Goal: Transaction & Acquisition: Purchase product/service

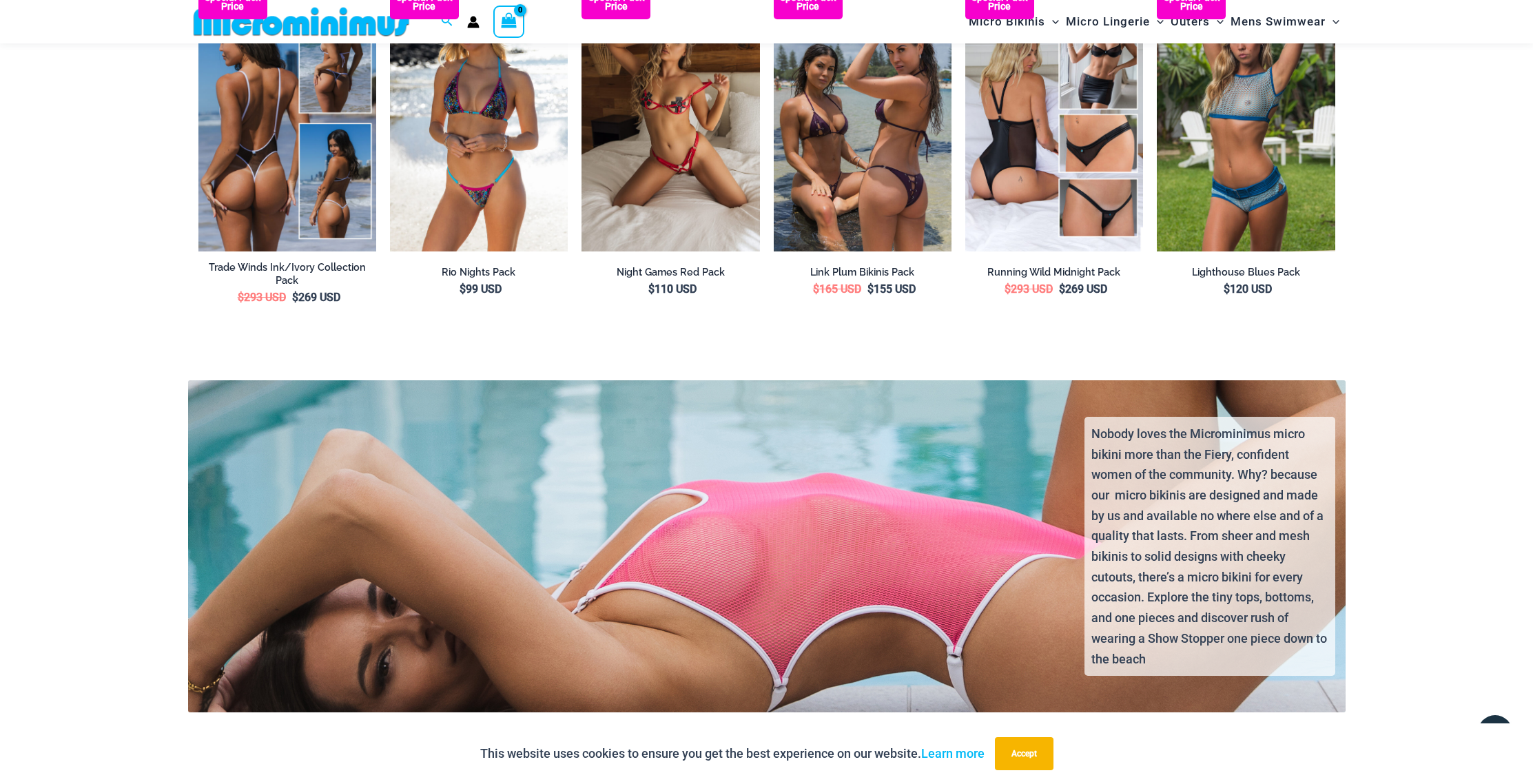
scroll to position [2918, 0]
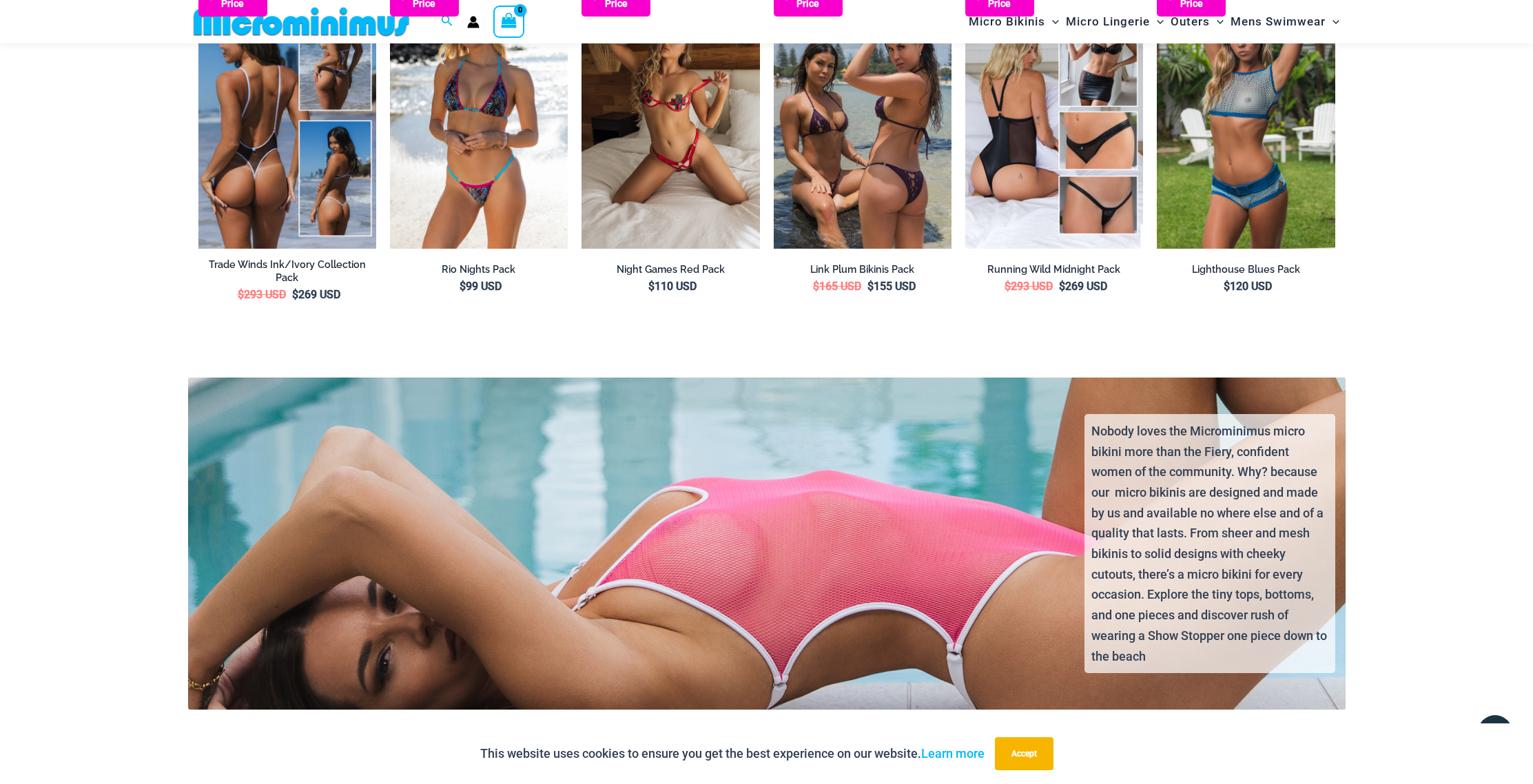
click at [294, 248] on img at bounding box center [288, 115] width 178 height 267
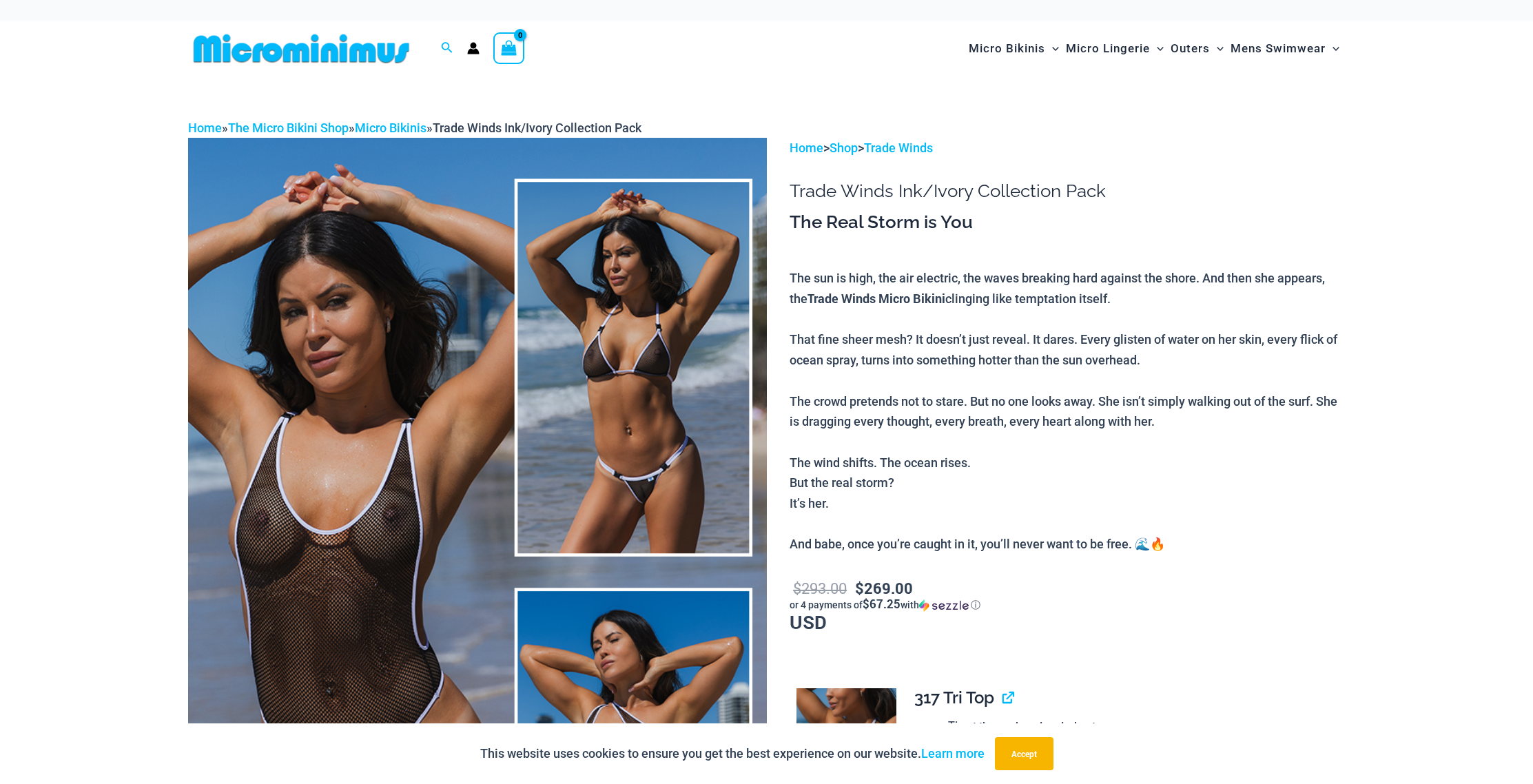
click at [400, 330] on img at bounding box center [477, 572] width 579 height 868
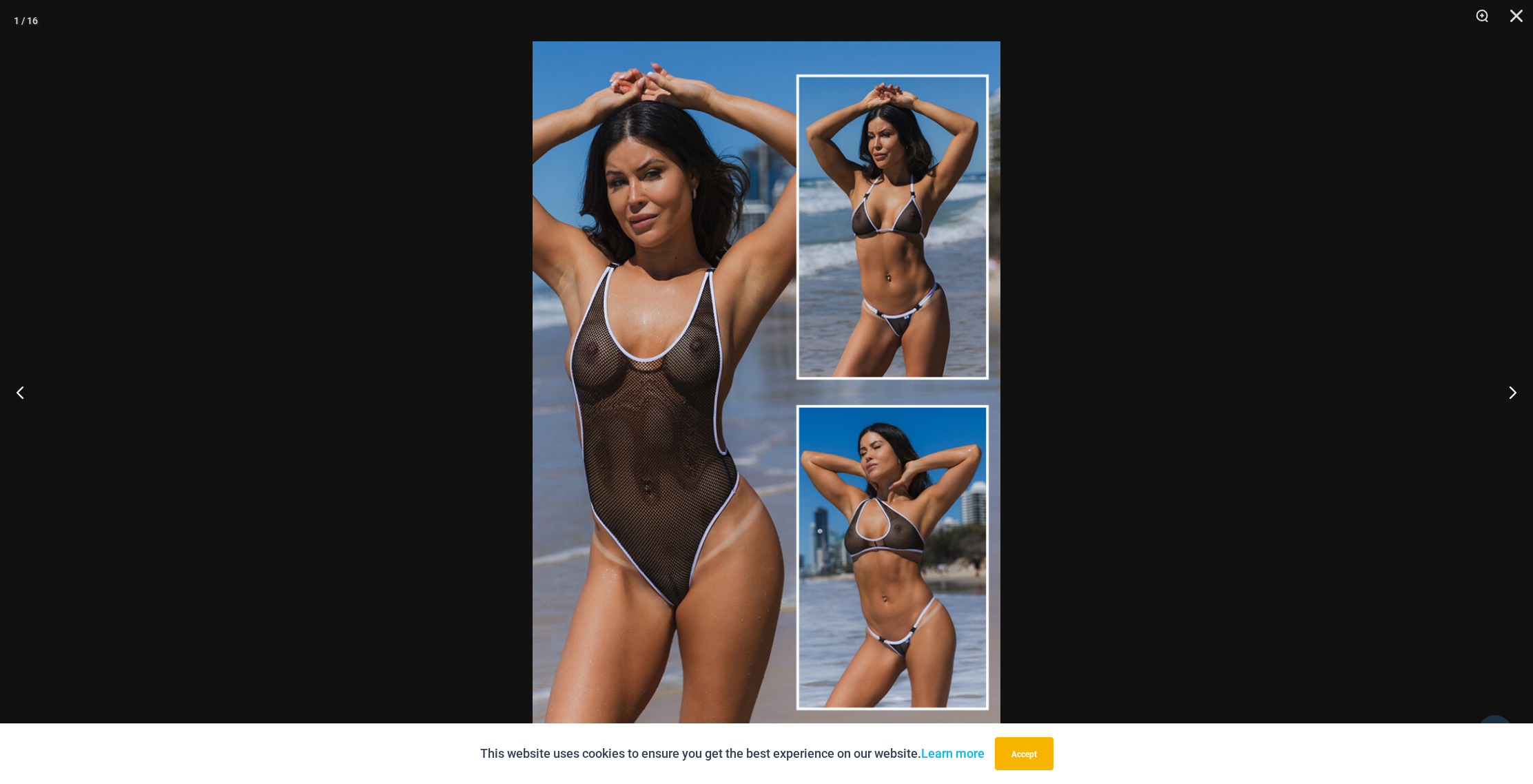
click at [748, 310] on img at bounding box center [766, 392] width 468 height 701
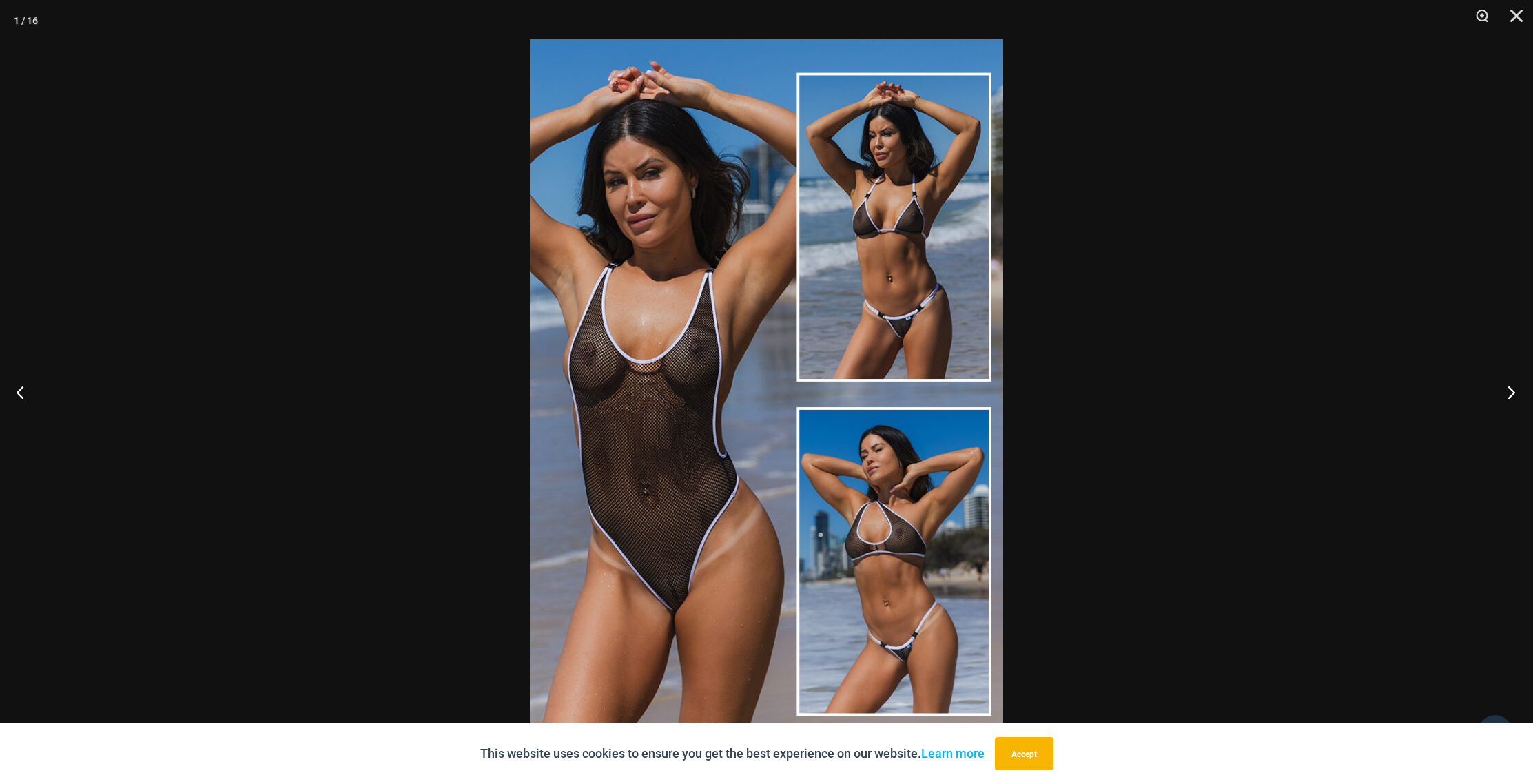
click at [1510, 390] on button "Next" at bounding box center [1507, 392] width 52 height 69
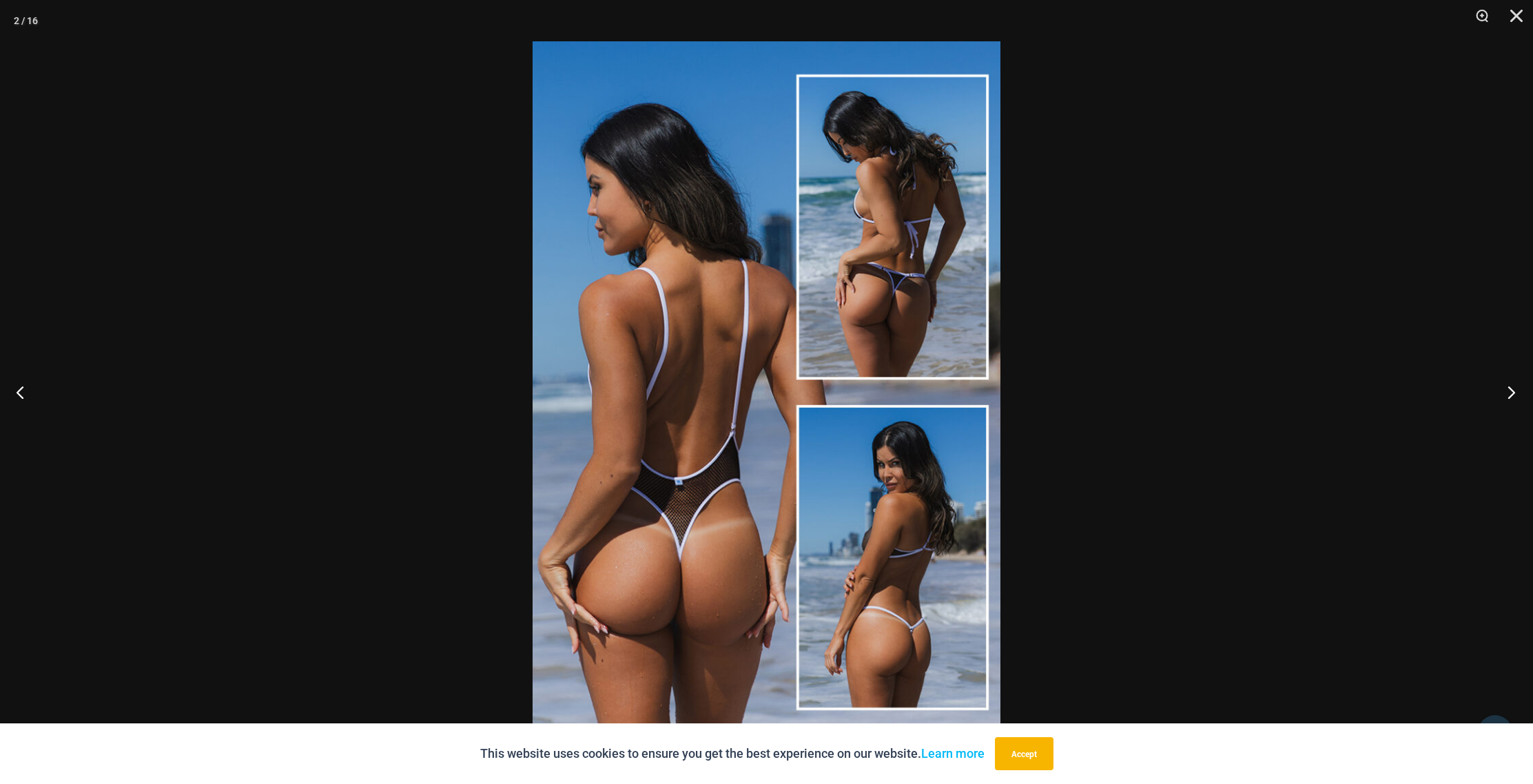
click at [1510, 390] on button "Next" at bounding box center [1507, 392] width 52 height 69
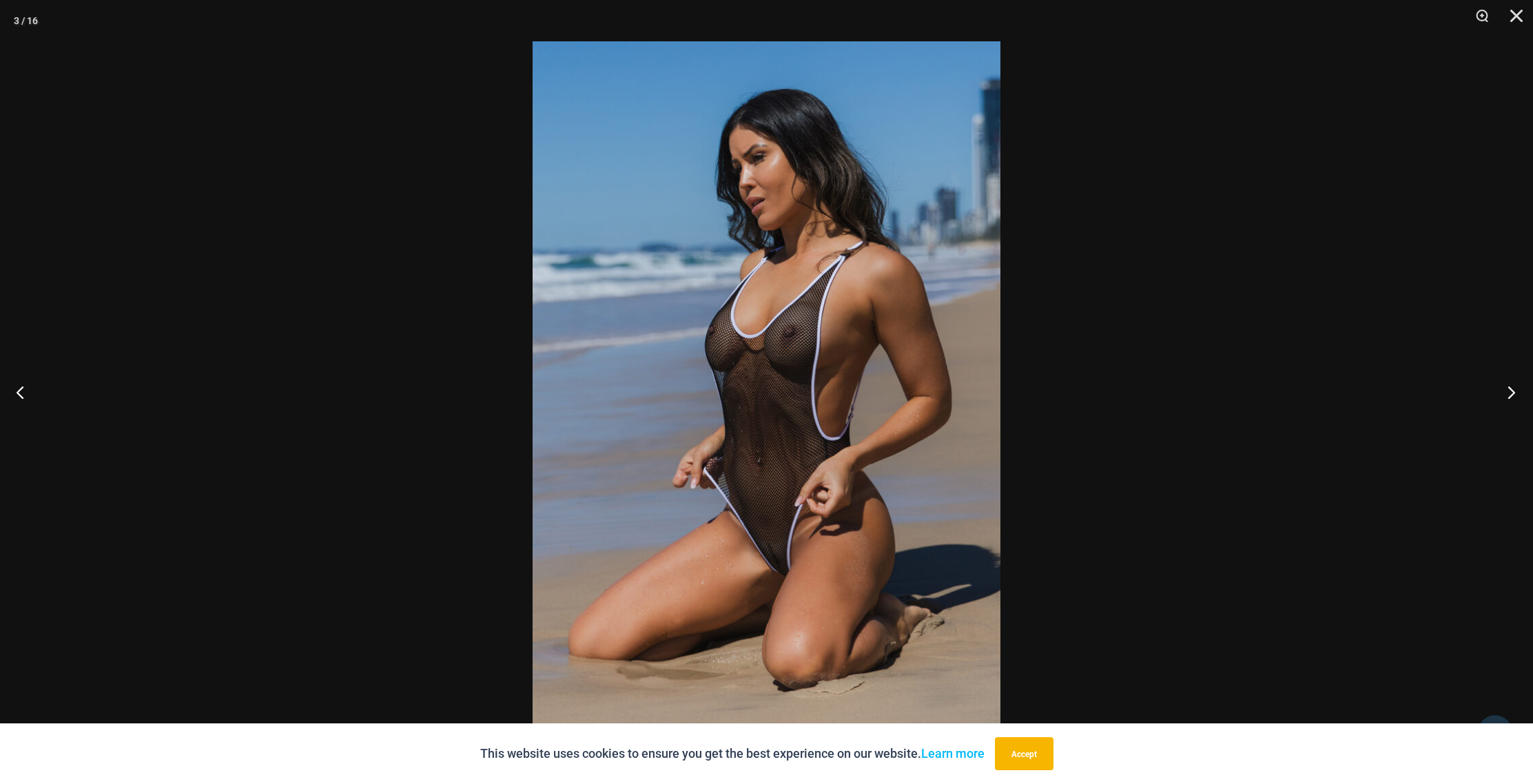
click at [1510, 390] on button "Next" at bounding box center [1507, 392] width 52 height 69
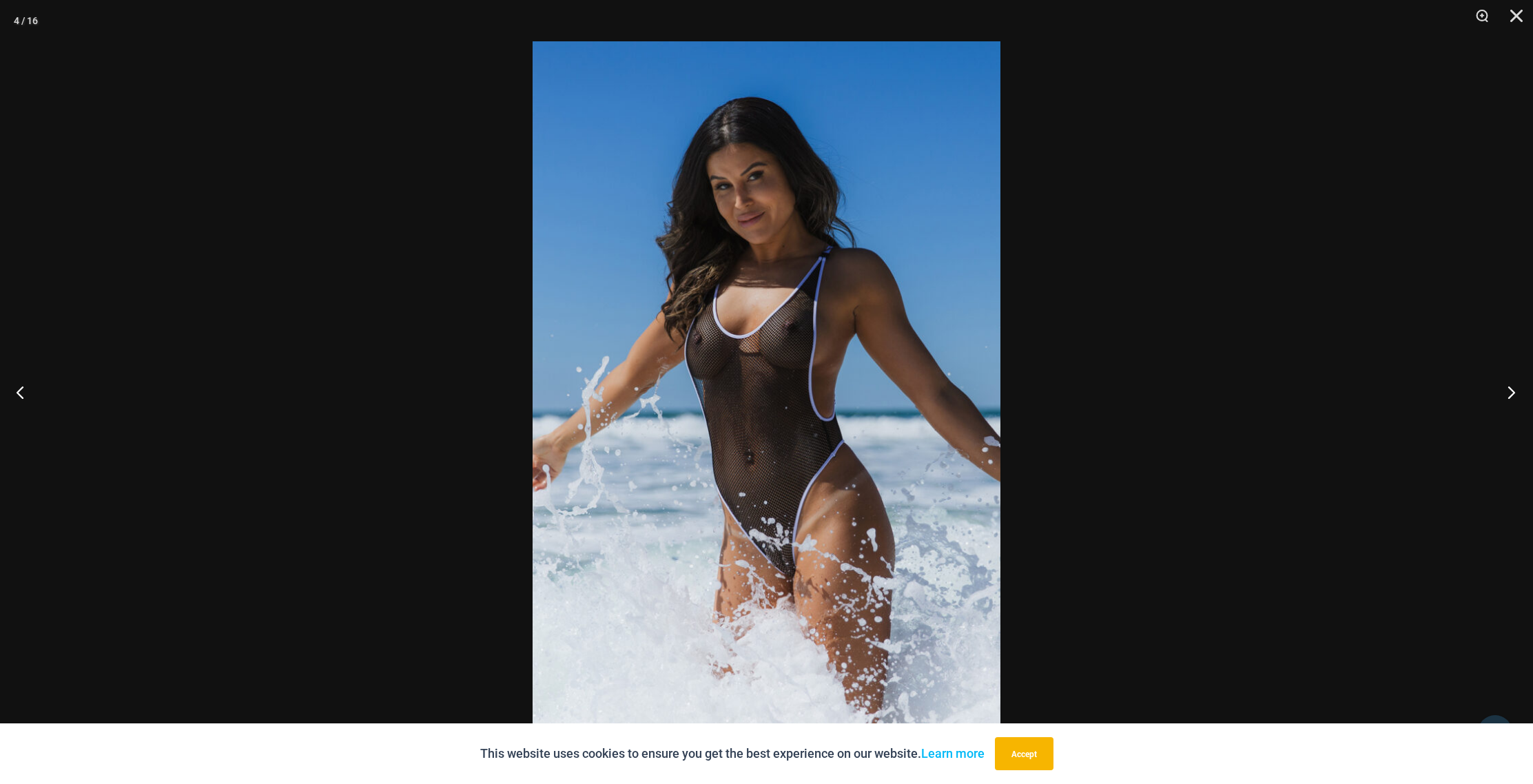
click at [1510, 390] on button "Next" at bounding box center [1507, 392] width 52 height 69
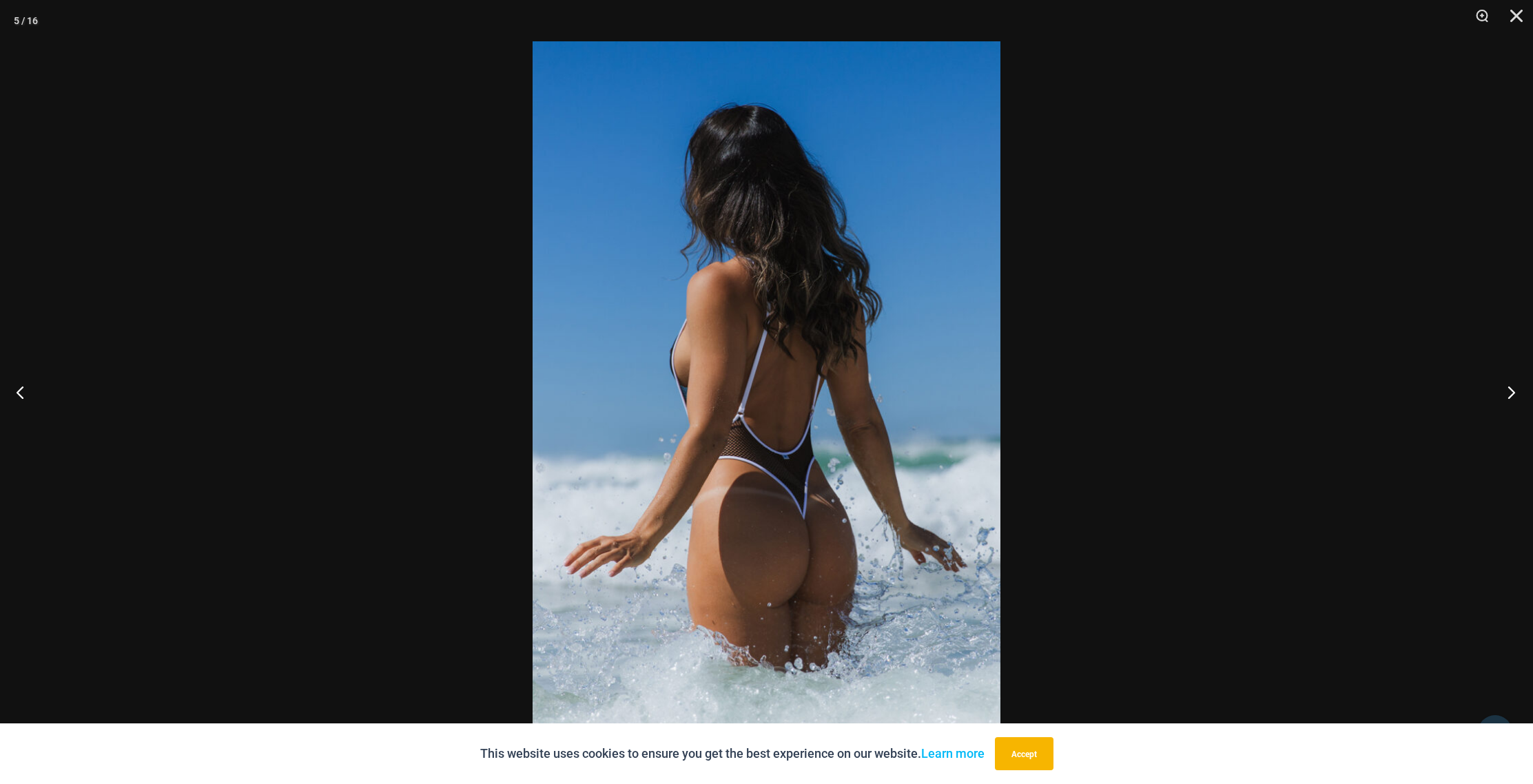
click at [1510, 390] on button "Next" at bounding box center [1507, 392] width 52 height 69
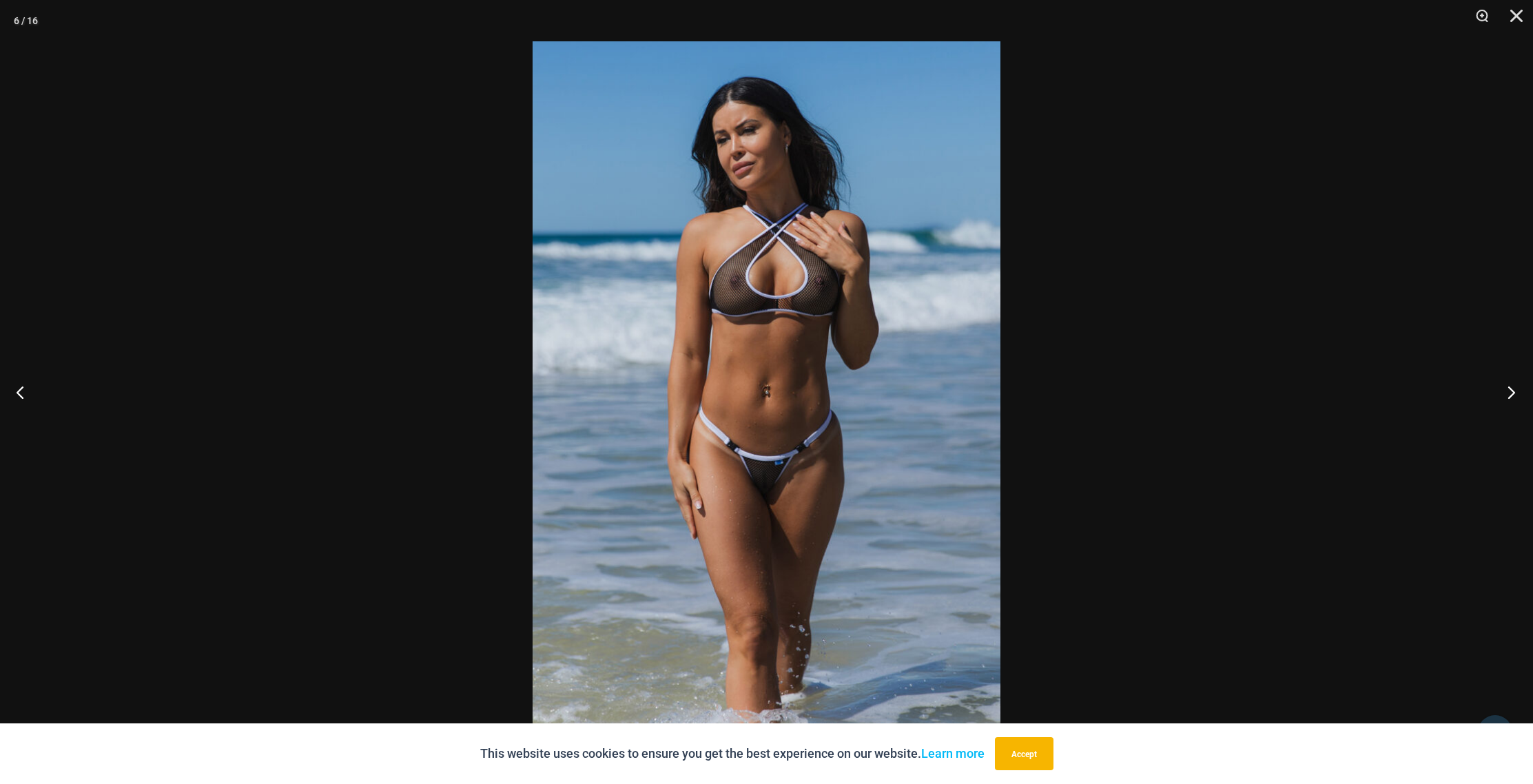
click at [1510, 390] on button "Next" at bounding box center [1507, 392] width 52 height 69
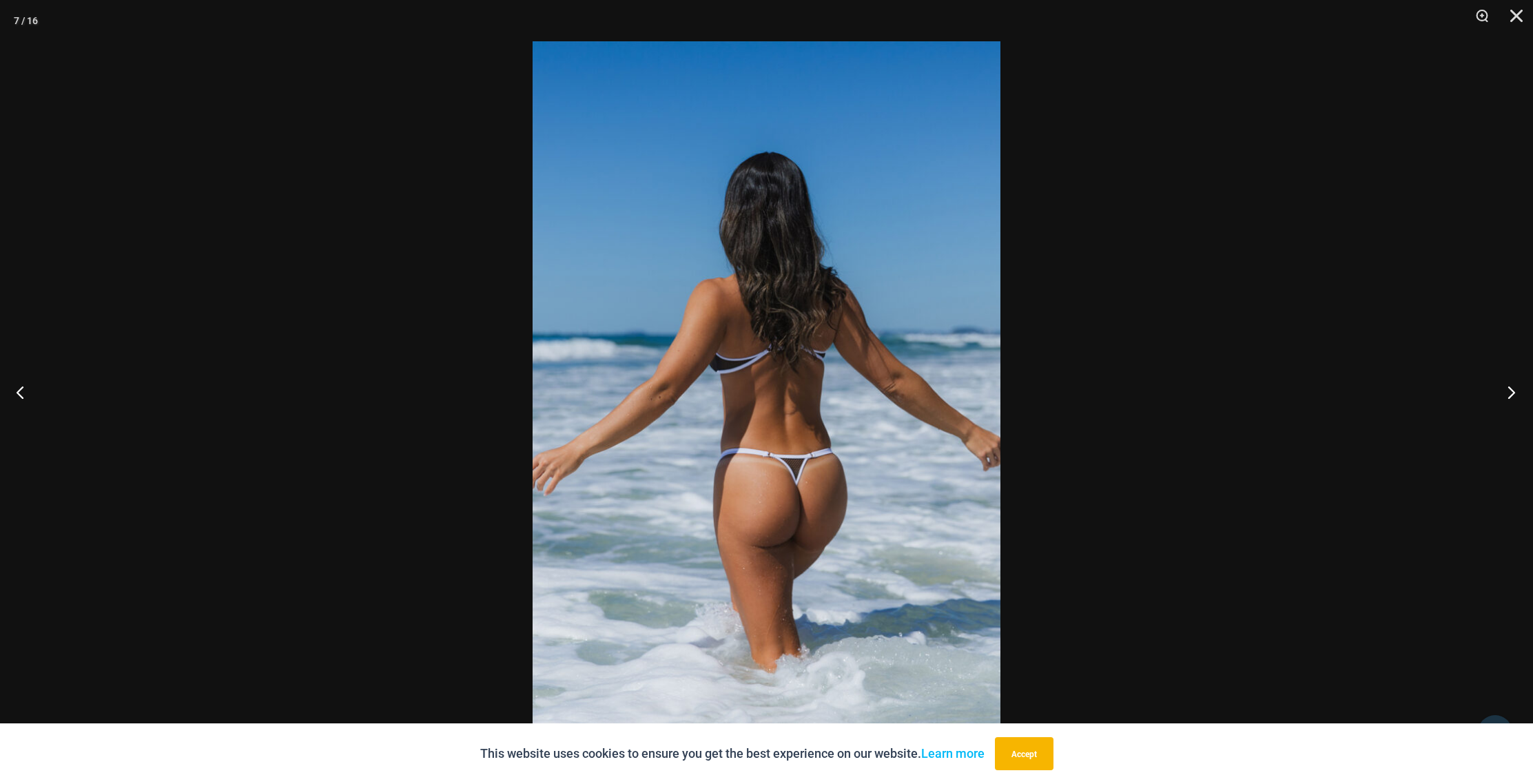
click at [1510, 390] on button "Next" at bounding box center [1507, 392] width 52 height 69
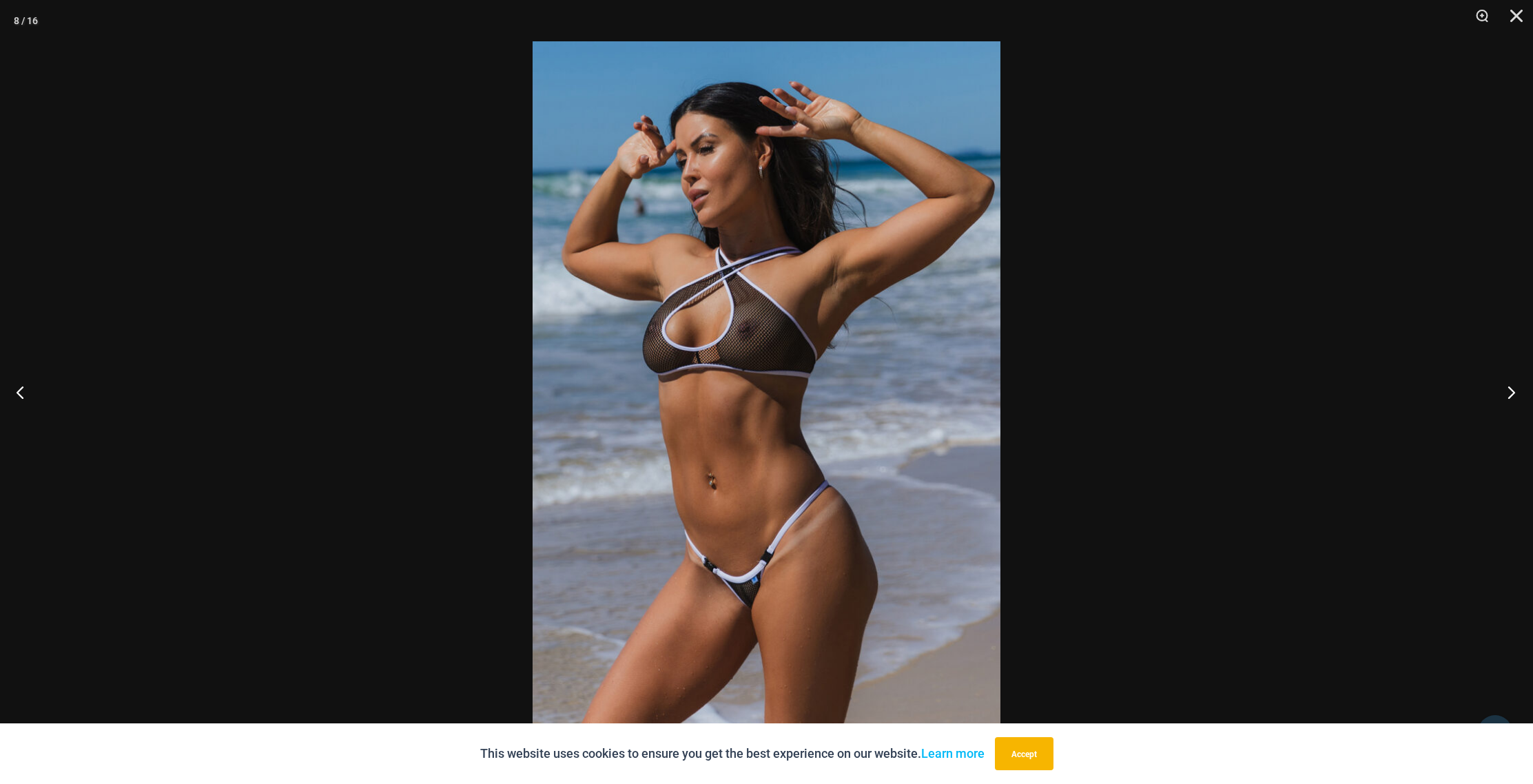
click at [1510, 390] on button "Next" at bounding box center [1507, 392] width 52 height 69
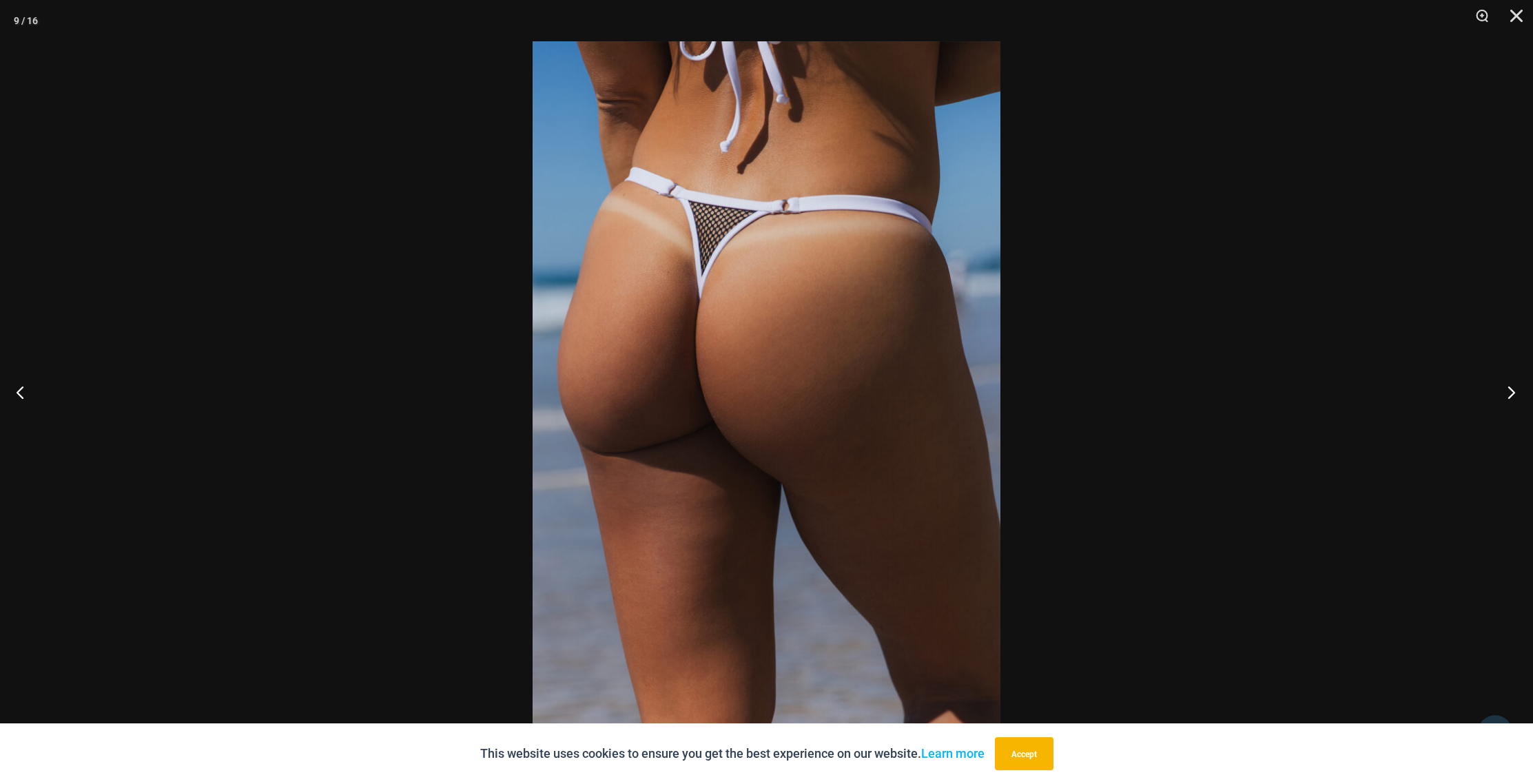
click at [1510, 390] on button "Next" at bounding box center [1507, 392] width 52 height 69
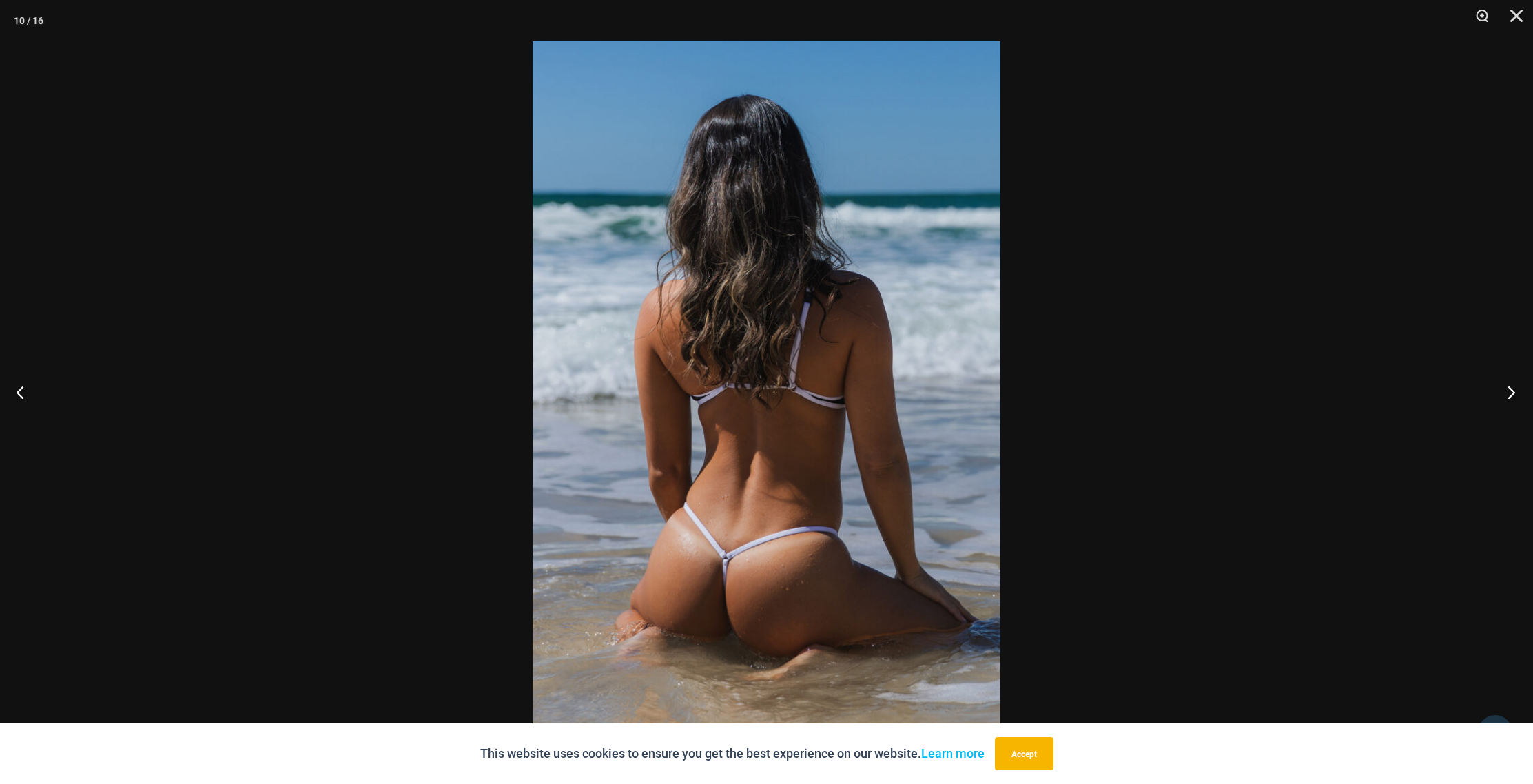
click at [1510, 390] on button "Next" at bounding box center [1507, 392] width 52 height 69
